Goal: Task Accomplishment & Management: Use online tool/utility

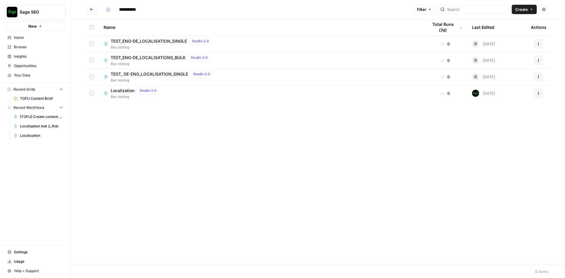
click at [541, 42] on button "Actions" at bounding box center [538, 43] width 9 height 9
click at [227, 153] on div "Name Total Runs (7d) Last Edited Actions TEST_ENG-DE_LOCALISATION_SINGLE Studio…" at bounding box center [318, 142] width 495 height 246
click at [537, 47] on button "Actions" at bounding box center [538, 43] width 9 height 9
click at [507, 96] on span "Duplicate" at bounding box center [512, 96] width 47 height 6
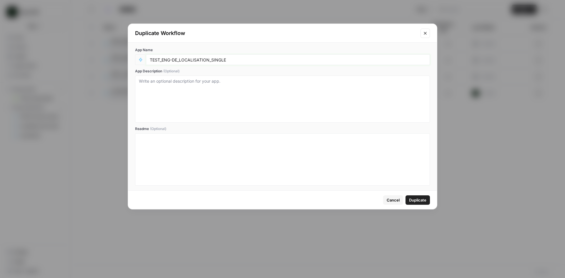
drag, startPoint x: 170, startPoint y: 58, endPoint x: 163, endPoint y: 62, distance: 8.8
click at [163, 62] on div "TEST_ENG-DE_LOCALISATION_SINGLE" at bounding box center [288, 59] width 284 height 11
click at [261, 55] on div "TEST_GB-US_LOCALISATION_SINGLE" at bounding box center [288, 59] width 284 height 11
click at [257, 58] on input "TEST_GB-US_LOCALISATION_SINGLE" at bounding box center [288, 59] width 276 height 5
type input "TEST_GB-US_LOCALISATION_SINGLE_Mary"
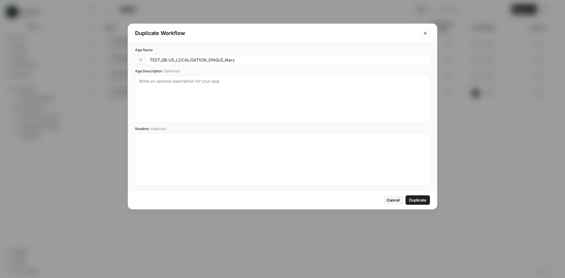
click at [248, 74] on div "App Description (Optional)" at bounding box center [282, 96] width 295 height 54
click at [420, 203] on button "Duplicate" at bounding box center [418, 200] width 24 height 9
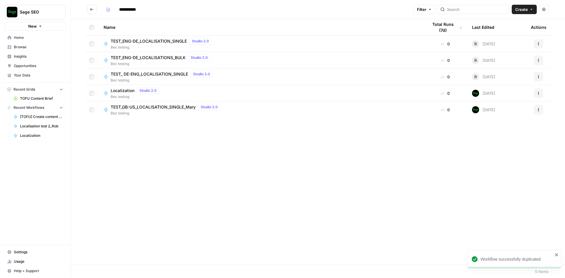
click at [541, 112] on button "Actions" at bounding box center [538, 109] width 9 height 9
click at [272, 175] on div "Name Total Runs (7d) Last Edited Actions TEST_ENG-DE_LOCALISATION_SINGLE Studio…" at bounding box center [318, 142] width 495 height 246
click at [91, 12] on button "Go back" at bounding box center [91, 9] width 9 height 9
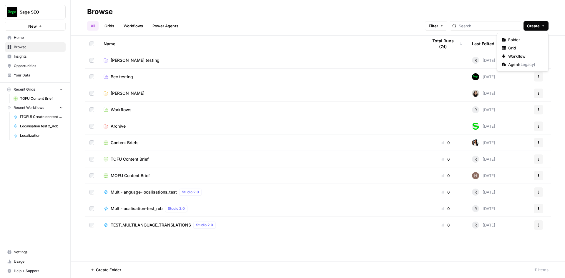
click at [539, 25] on span "Create" at bounding box center [533, 26] width 13 height 6
click at [525, 38] on span "Folder" at bounding box center [525, 40] width 33 height 6
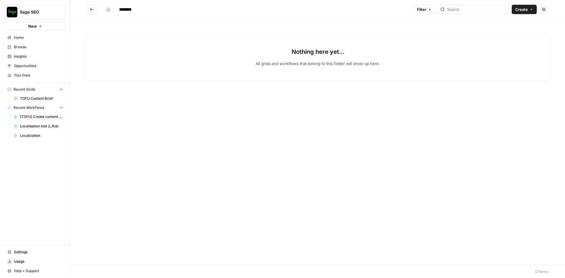
click at [128, 10] on input "********" at bounding box center [133, 9] width 33 height 9
type input "**********"
click at [94, 10] on button "Go back" at bounding box center [91, 9] width 9 height 9
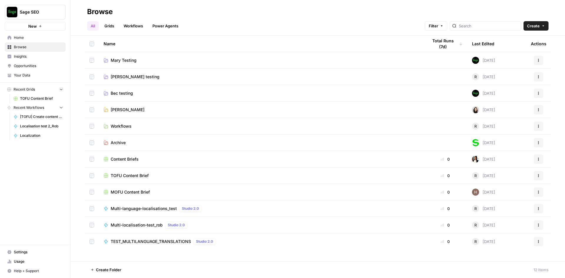
click at [142, 95] on link "Bec testing" at bounding box center [261, 93] width 315 height 6
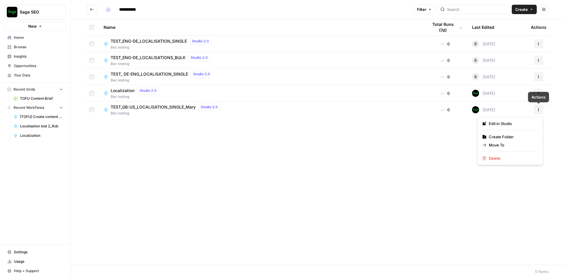
click at [537, 112] on button "Actions" at bounding box center [538, 109] width 9 height 9
click at [493, 145] on span "Move To" at bounding box center [512, 145] width 47 height 6
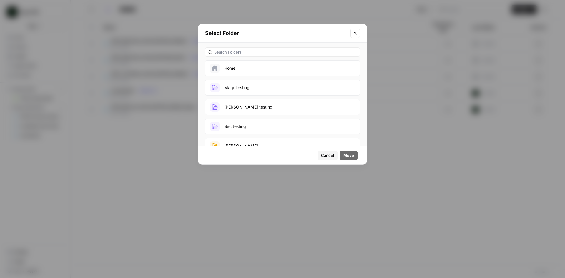
click at [242, 86] on button "Mary Testing" at bounding box center [282, 88] width 155 height 16
click at [349, 160] on button "Move" at bounding box center [349, 155] width 18 height 9
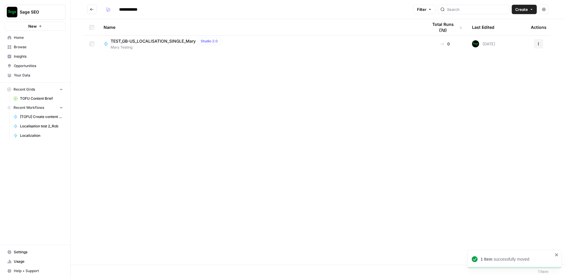
click at [90, 10] on icon "Go back" at bounding box center [92, 9] width 4 height 4
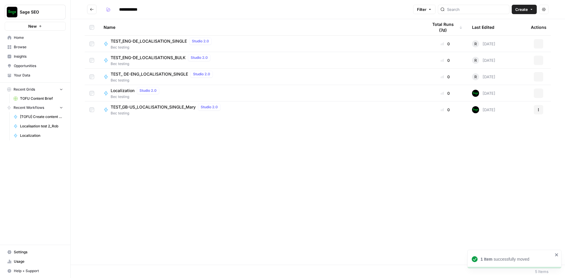
type input "**********"
click at [90, 10] on icon "Go back" at bounding box center [92, 9] width 4 height 4
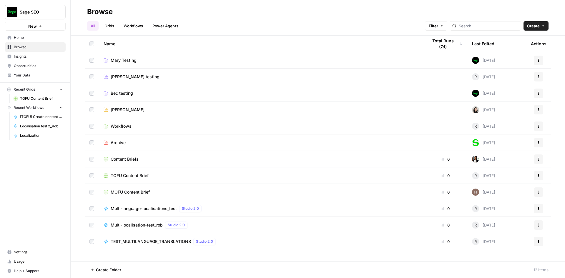
click at [134, 59] on span "Mary Testing" at bounding box center [124, 60] width 26 height 6
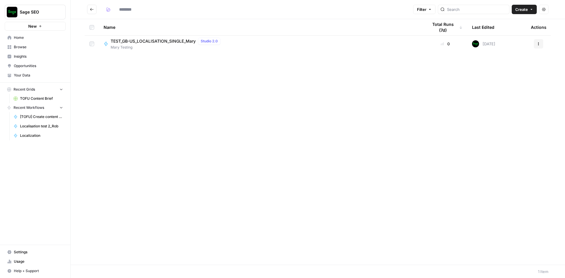
type input "**********"
click at [141, 45] on span "Mary Testing" at bounding box center [167, 47] width 112 height 5
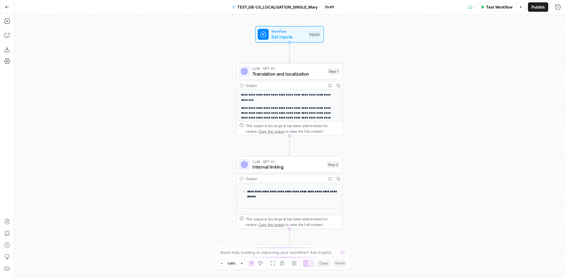
click at [287, 100] on p "**********" at bounding box center [287, 98] width 92 height 10
click at [291, 72] on span "Translation and localization" at bounding box center [289, 73] width 72 height 7
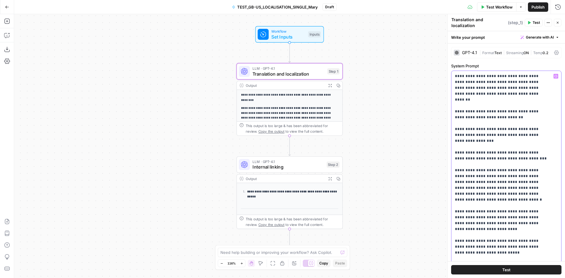
drag, startPoint x: 499, startPoint y: 85, endPoint x: 513, endPoint y: 85, distance: 14.4
drag, startPoint x: 513, startPoint y: 85, endPoint x: 517, endPoint y: 85, distance: 4.4
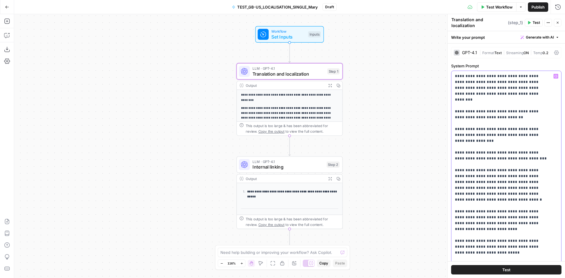
drag, startPoint x: 488, startPoint y: 103, endPoint x: 502, endPoint y: 102, distance: 14.1
